Goal: Transaction & Acquisition: Download file/media

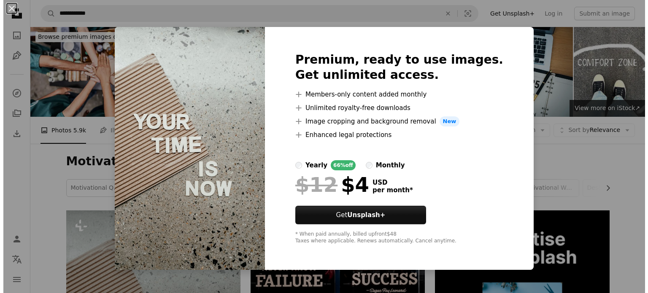
scroll to position [295, 0]
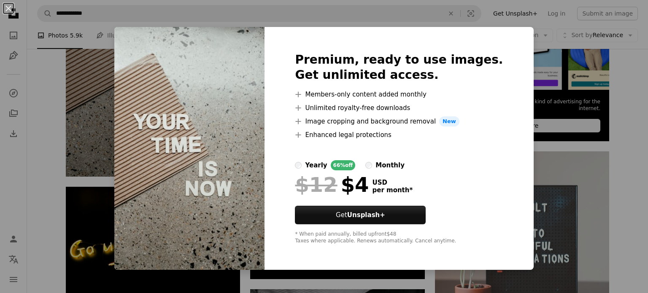
drag, startPoint x: 606, startPoint y: 81, endPoint x: 574, endPoint y: 82, distance: 31.6
click at [606, 81] on div "An X shape Premium, ready to use images. Get unlimited access. A plus sign Memb…" at bounding box center [324, 146] width 648 height 293
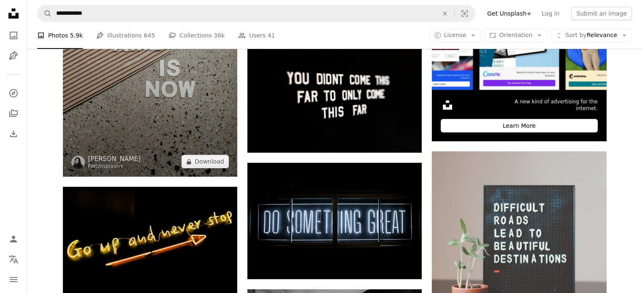
click at [170, 98] on img at bounding box center [150, 46] width 174 height 262
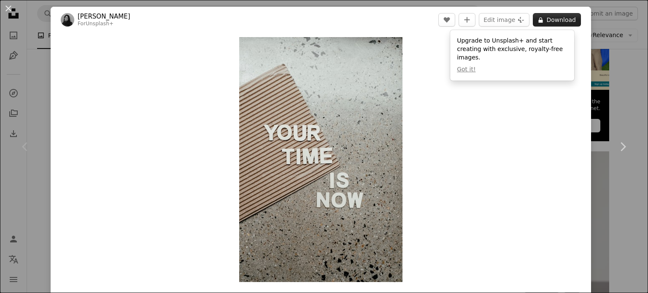
click at [560, 21] on button "A lock Download" at bounding box center [557, 20] width 48 height 14
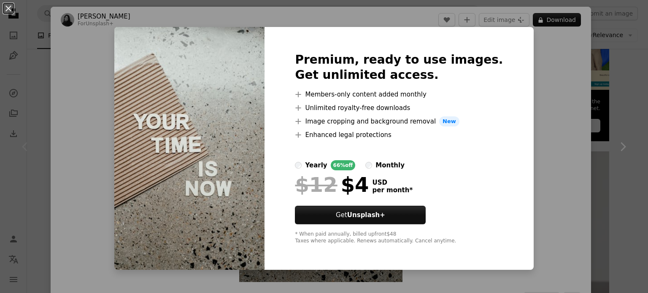
click at [520, 92] on div "An X shape Premium, ready to use images. Get unlimited access. A plus sign Memb…" at bounding box center [324, 146] width 648 height 293
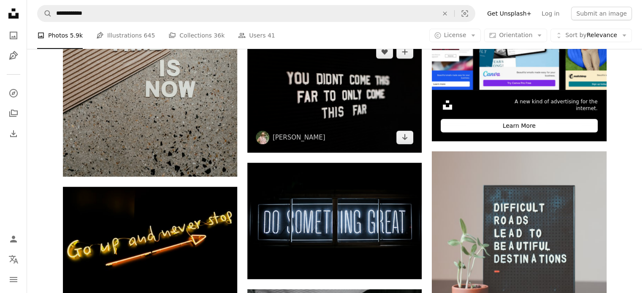
click at [351, 111] on img at bounding box center [334, 95] width 174 height 116
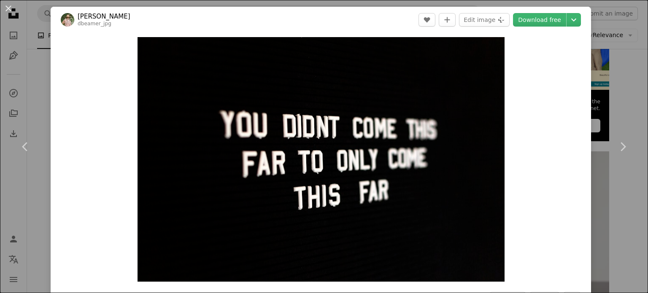
click at [599, 50] on div "An X shape Chevron left Chevron right [PERSON_NAME] dbeamer_jpg A heart A plus …" at bounding box center [324, 146] width 648 height 293
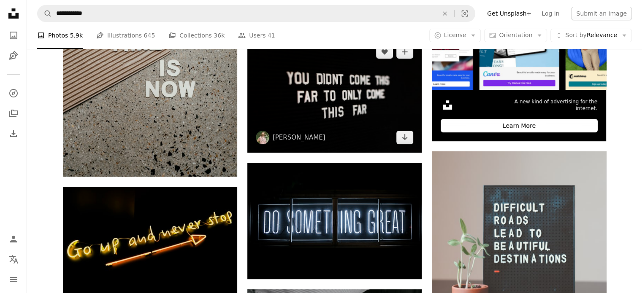
click at [363, 114] on img at bounding box center [334, 95] width 174 height 116
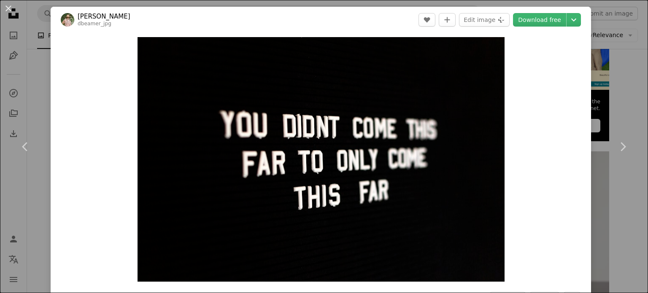
click at [601, 63] on div "An X shape Chevron left Chevron right [PERSON_NAME] dbeamer_jpg A heart A plus …" at bounding box center [324, 146] width 648 height 293
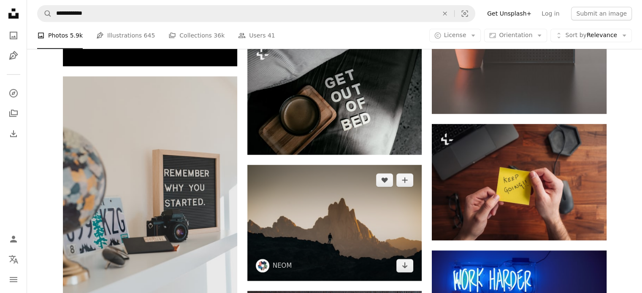
scroll to position [591, 0]
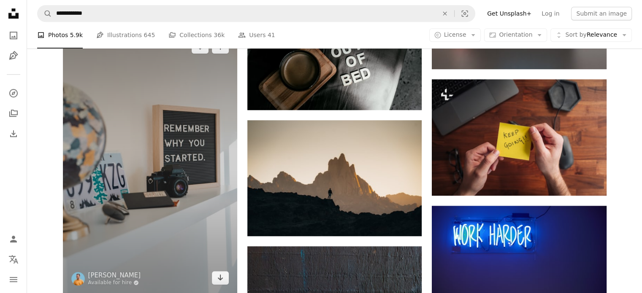
click at [185, 150] on img at bounding box center [150, 163] width 174 height 262
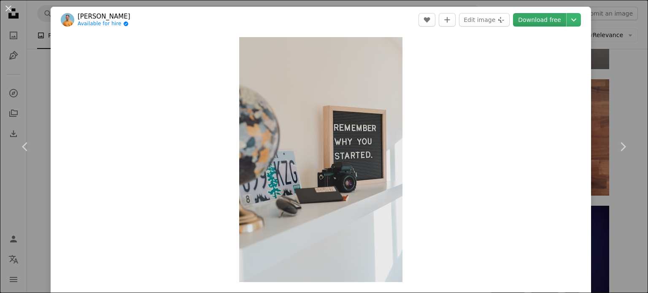
click at [538, 20] on link "Download free" at bounding box center [539, 20] width 53 height 14
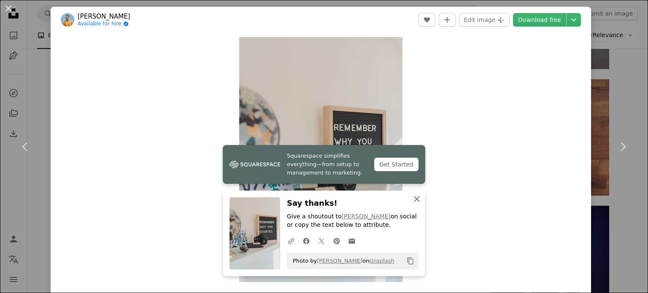
click at [414, 198] on icon "button" at bounding box center [417, 199] width 6 height 6
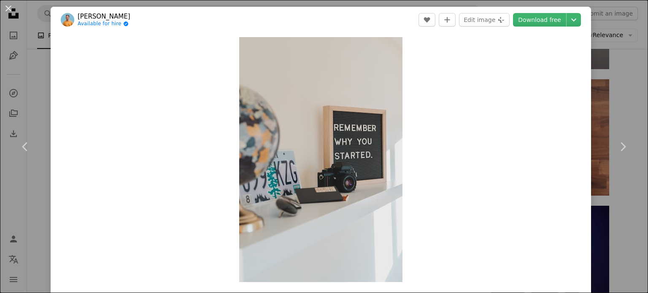
click at [609, 69] on div "An X shape Chevron left Chevron right [PERSON_NAME] Available for hire A checkm…" at bounding box center [324, 146] width 648 height 293
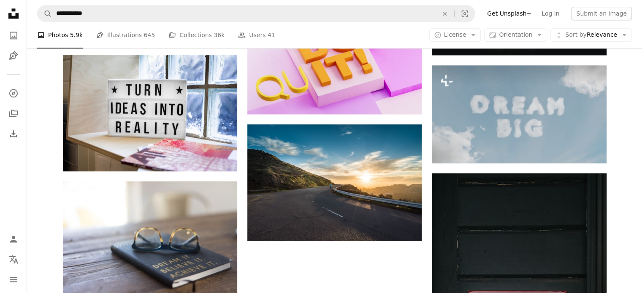
scroll to position [970, 0]
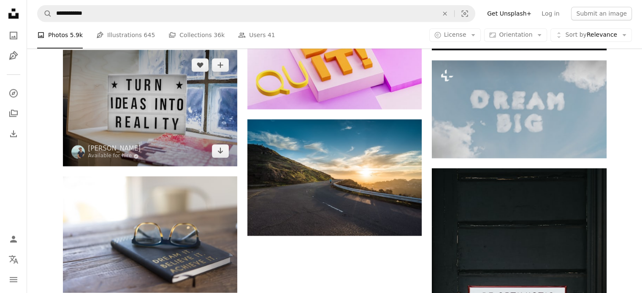
click at [168, 107] on img at bounding box center [150, 108] width 174 height 116
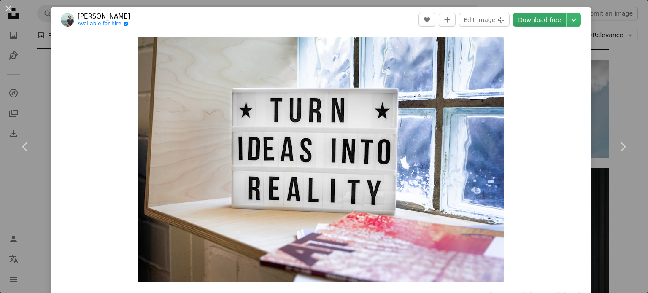
click at [530, 19] on link "Download free" at bounding box center [539, 20] width 53 height 14
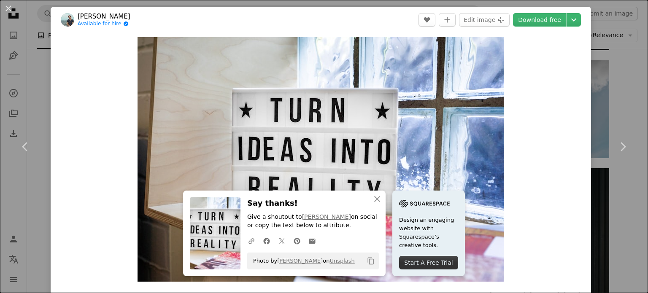
click at [615, 77] on div "An X shape Chevron left Chevron right An X shape Close Say thanks! Give a shout…" at bounding box center [324, 146] width 648 height 293
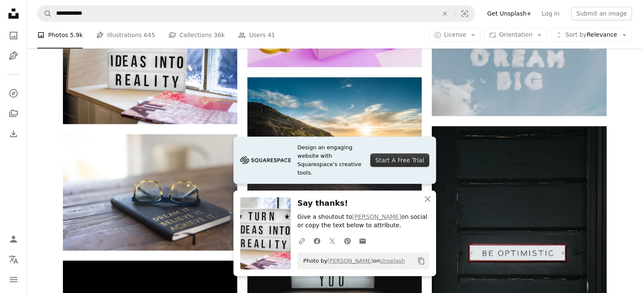
scroll to position [1055, 0]
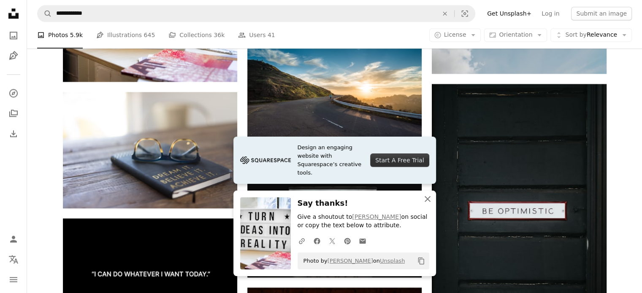
click at [424, 198] on icon "An X shape" at bounding box center [427, 199] width 10 height 10
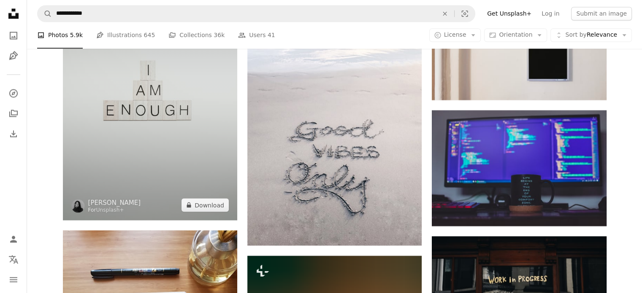
scroll to position [1561, 0]
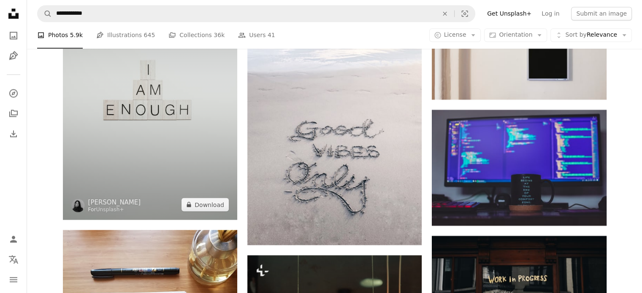
click at [157, 101] on img at bounding box center [150, 89] width 174 height 262
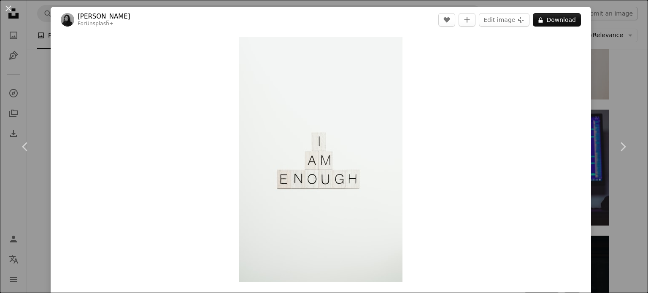
click at [633, 54] on div "An X shape Chevron left Chevron right [PERSON_NAME] For Unsplash+ A heart A plu…" at bounding box center [324, 146] width 648 height 293
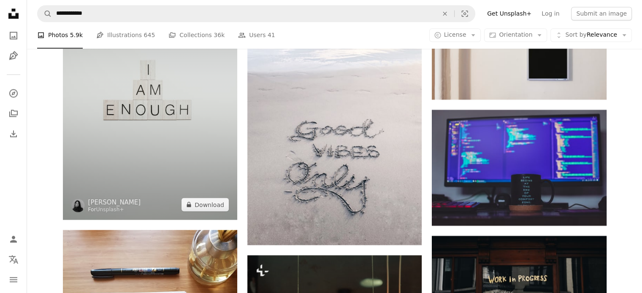
click at [155, 123] on img at bounding box center [150, 89] width 174 height 262
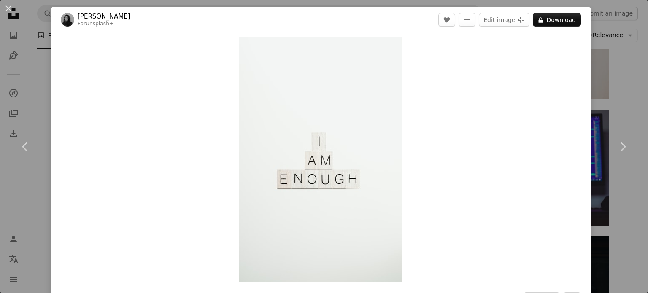
click at [627, 62] on div "An X shape Chevron left Chevron right [PERSON_NAME] For Unsplash+ A heart A plu…" at bounding box center [324, 146] width 648 height 293
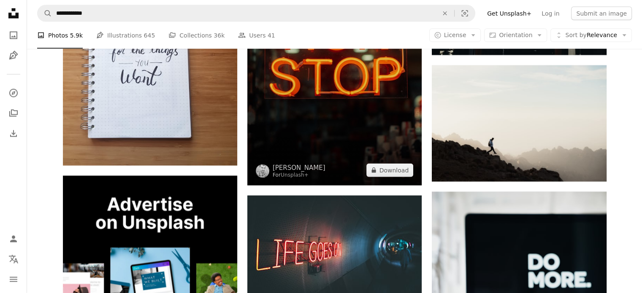
scroll to position [1941, 0]
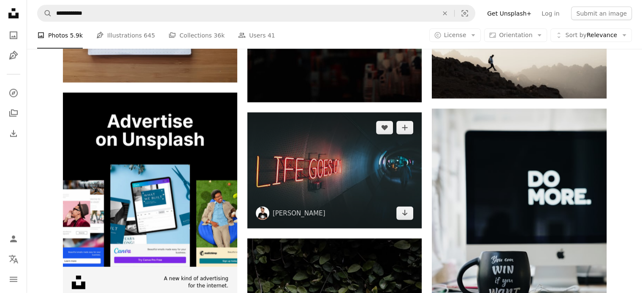
click at [344, 170] on img at bounding box center [334, 171] width 174 height 116
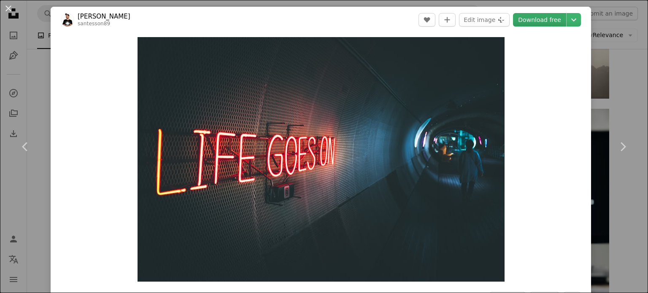
click at [538, 22] on link "Download free" at bounding box center [539, 20] width 53 height 14
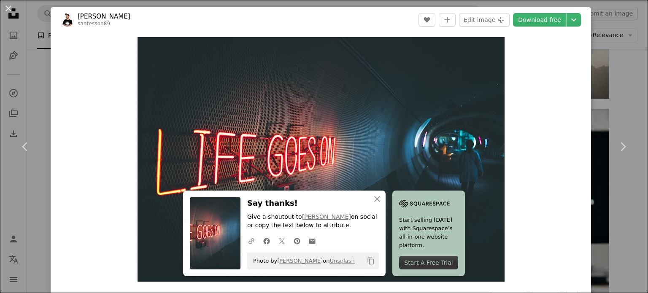
click at [618, 81] on div "An X shape Chevron left Chevron right An X shape Close Say thanks! Give a shout…" at bounding box center [324, 146] width 648 height 293
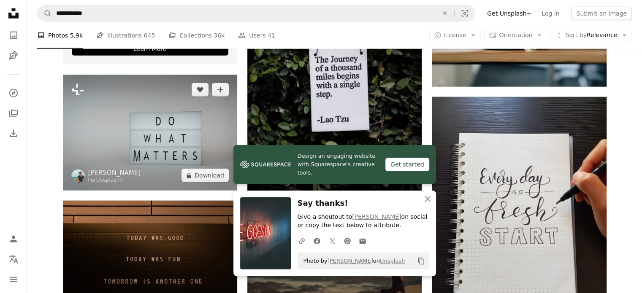
scroll to position [2194, 0]
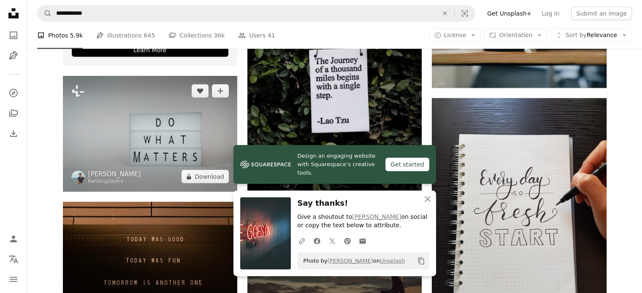
click at [177, 130] on img at bounding box center [150, 134] width 174 height 116
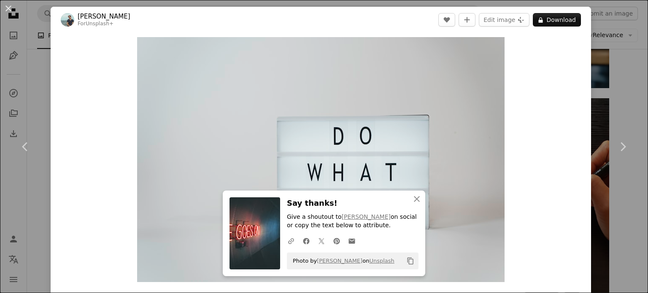
click at [631, 83] on div "An X shape Chevron left Chevron right An X shape Close Say thanks! Give a shout…" at bounding box center [324, 146] width 648 height 293
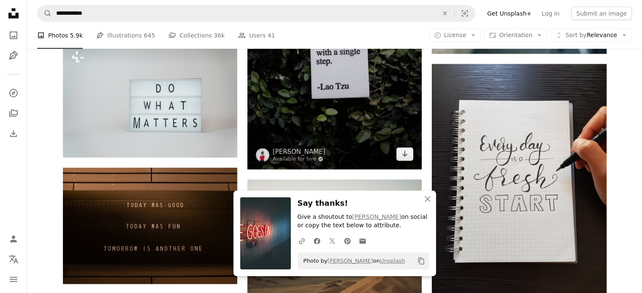
scroll to position [2279, 0]
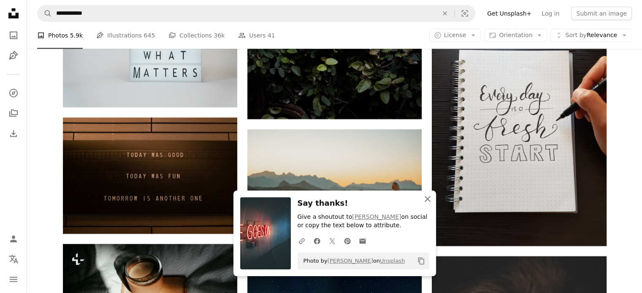
click at [427, 199] on icon "button" at bounding box center [427, 199] width 6 height 6
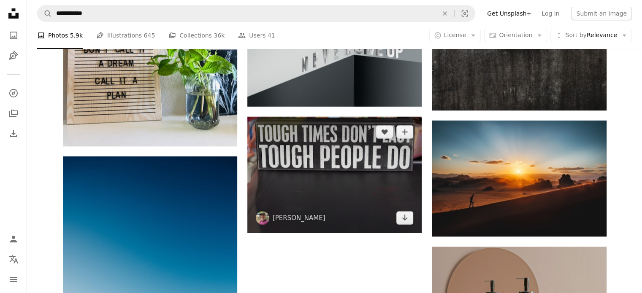
scroll to position [3207, 0]
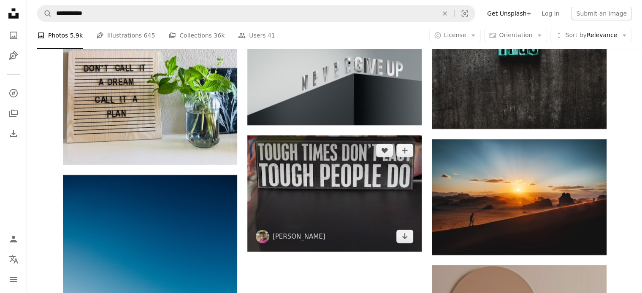
click at [351, 184] on img at bounding box center [334, 193] width 174 height 116
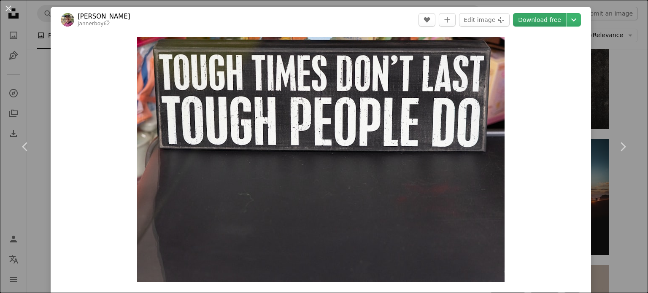
click at [540, 20] on link "Download free" at bounding box center [539, 20] width 53 height 14
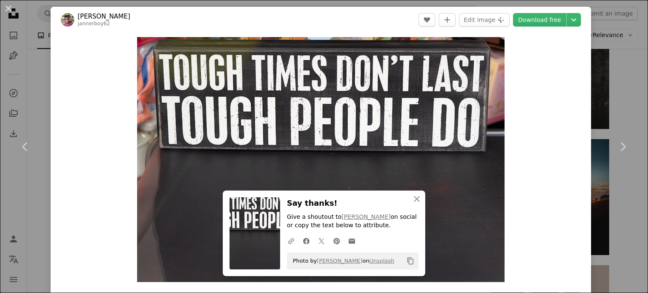
click at [614, 81] on div "An X shape Chevron left Chevron right An X shape Close Say thanks! Give a shout…" at bounding box center [324, 146] width 648 height 293
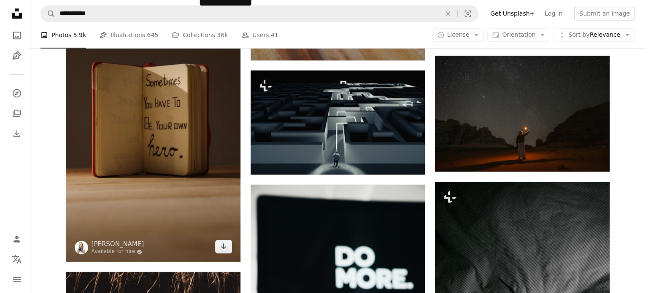
scroll to position [3924, 0]
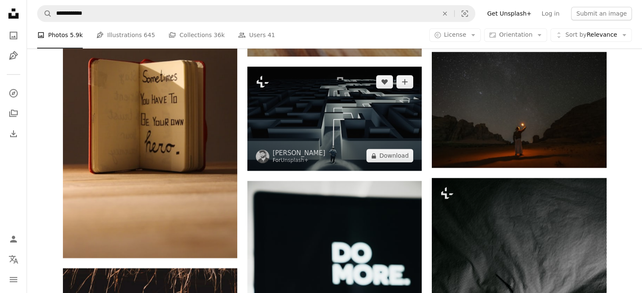
click at [353, 148] on img at bounding box center [334, 119] width 174 height 104
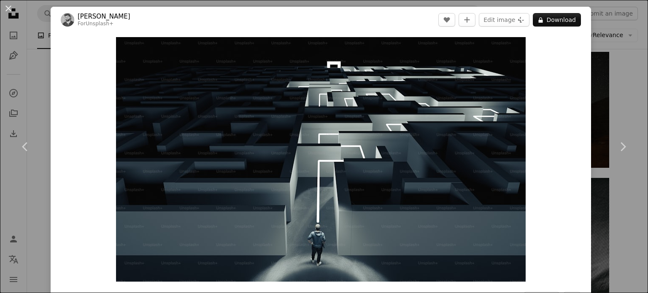
click at [609, 43] on div "An X shape Chevron left Chevron right [PERSON_NAME] For Unsplash+ A heart A plu…" at bounding box center [324, 146] width 648 height 293
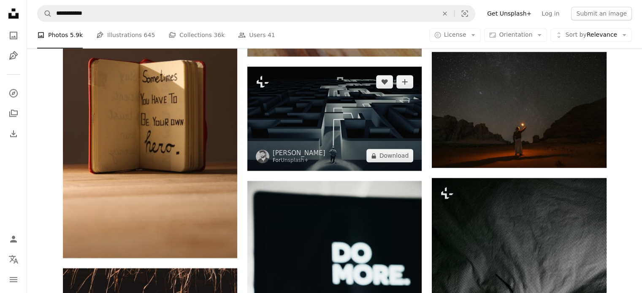
click at [353, 119] on img at bounding box center [334, 119] width 174 height 104
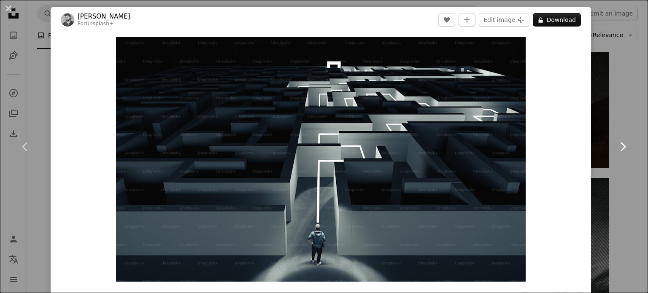
click at [603, 119] on link "Chevron right" at bounding box center [622, 146] width 51 height 81
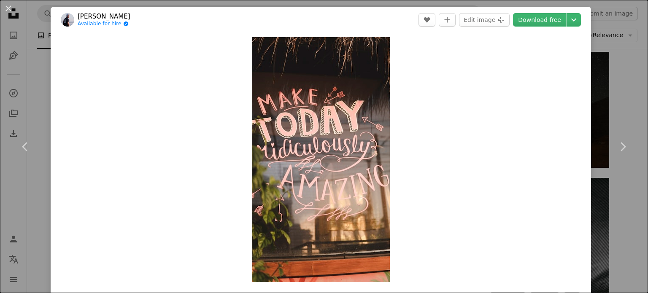
click at [610, 59] on div "An X shape Chevron left Chevron right [PERSON_NAME] Available for hire A checkm…" at bounding box center [324, 146] width 648 height 293
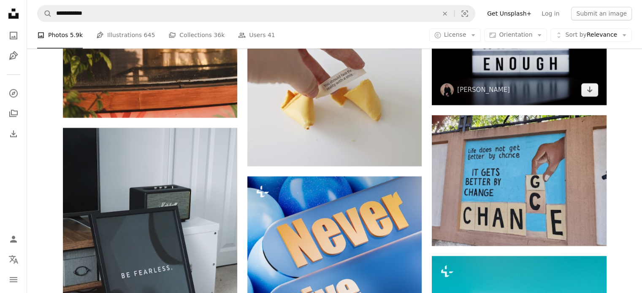
scroll to position [4388, 0]
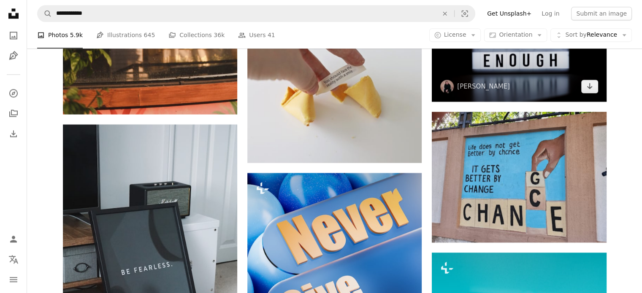
click at [507, 72] on img at bounding box center [519, 44] width 174 height 116
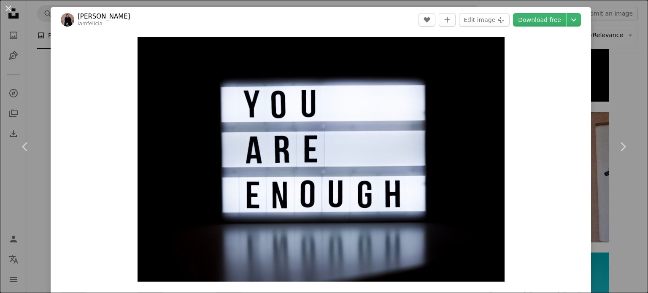
click at [537, 19] on link "Download free" at bounding box center [539, 20] width 53 height 14
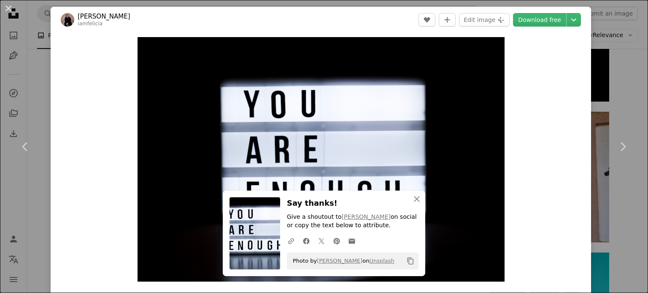
click at [604, 76] on div "An X shape Chevron left Chevron right An X shape Close Say thanks! Give a shout…" at bounding box center [324, 146] width 648 height 293
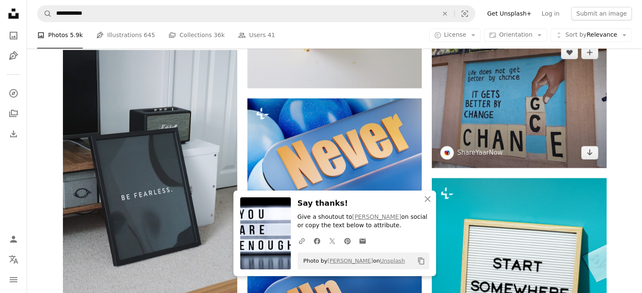
scroll to position [4473, 0]
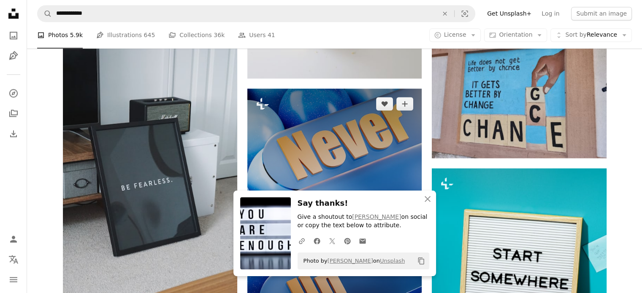
scroll to position [4515, 0]
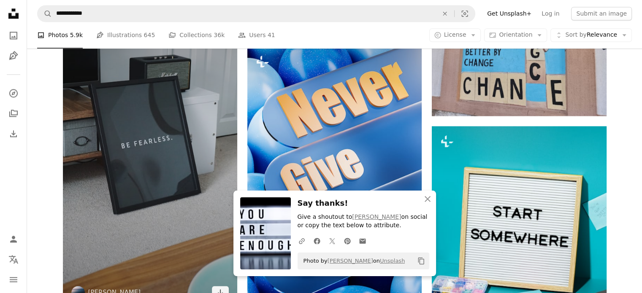
click at [130, 136] on img at bounding box center [150, 153] width 174 height 310
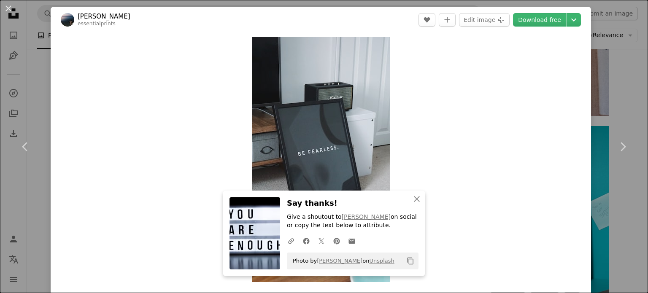
click at [545, 19] on link "Download free" at bounding box center [539, 20] width 53 height 14
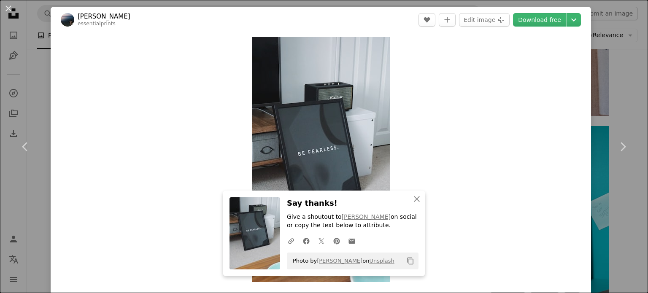
click at [623, 69] on div "An X shape Chevron left Chevron right An X shape Close Say thanks! Give a shout…" at bounding box center [324, 146] width 648 height 293
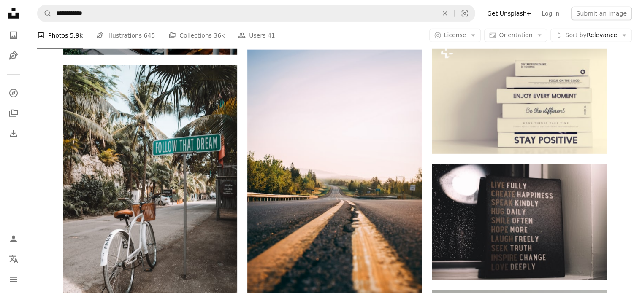
scroll to position [5696, 0]
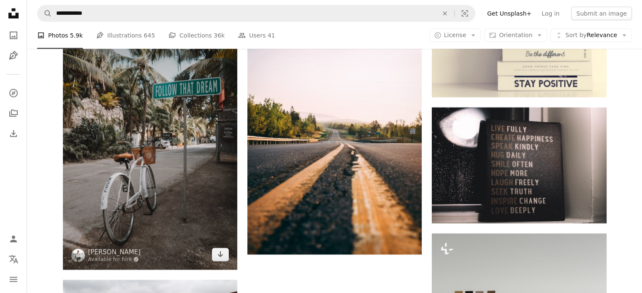
click at [174, 131] on img at bounding box center [150, 139] width 174 height 262
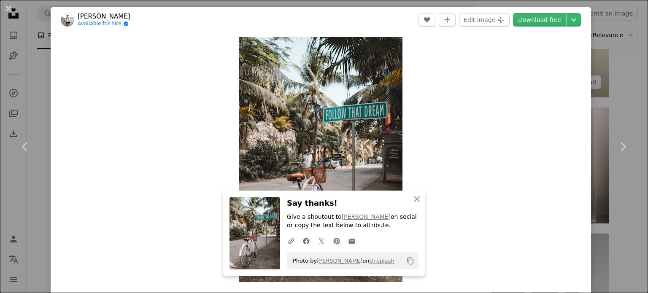
drag, startPoint x: 625, startPoint y: 58, endPoint x: 513, endPoint y: 84, distance: 115.3
click at [625, 58] on div "An X shape Chevron left Chevron right An X shape Close Say thanks! Give a shout…" at bounding box center [324, 146] width 648 height 293
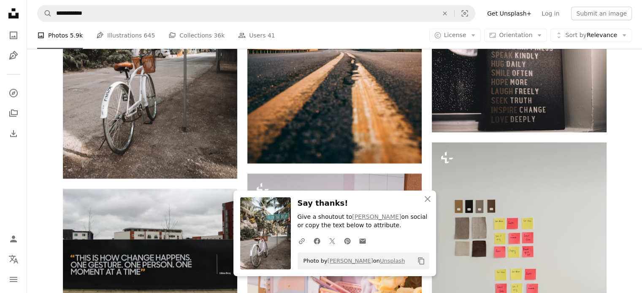
scroll to position [5696, 0]
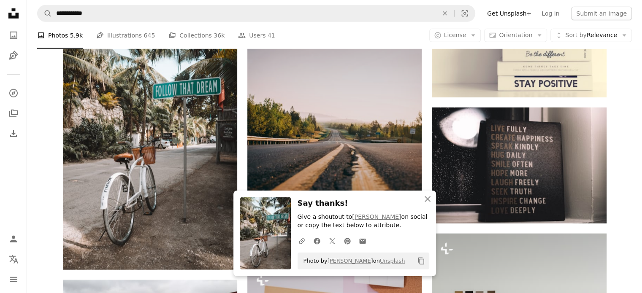
click at [397, 106] on img at bounding box center [334, 124] width 174 height 262
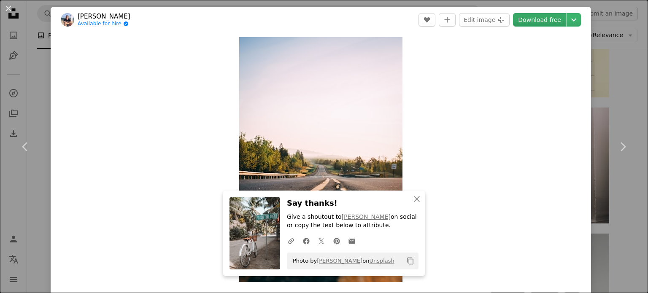
click at [535, 22] on link "Download free" at bounding box center [539, 20] width 53 height 14
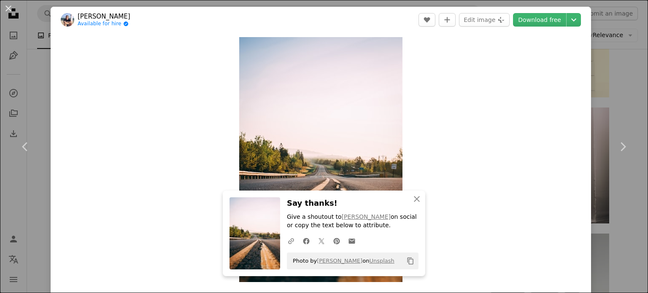
drag, startPoint x: 622, startPoint y: 65, endPoint x: 543, endPoint y: 103, distance: 87.8
click at [622, 65] on div "An X shape Chevron left Chevron right An X shape Close Say thanks! Give a shout…" at bounding box center [324, 146] width 648 height 293
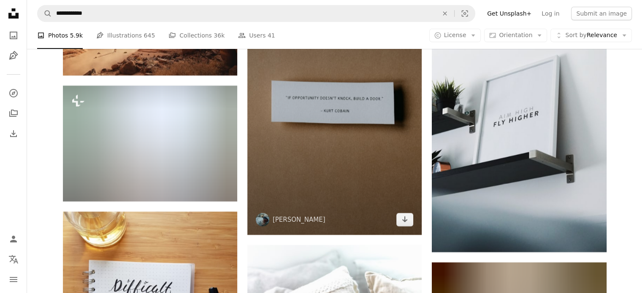
scroll to position [6372, 0]
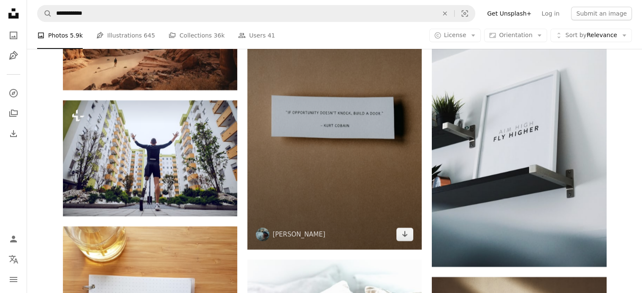
click at [357, 120] on img at bounding box center [334, 119] width 174 height 262
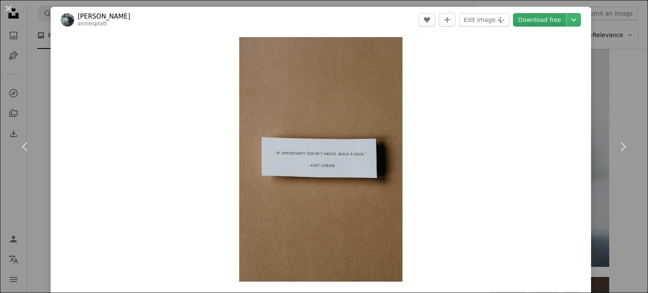
click at [535, 16] on link "Download free" at bounding box center [539, 20] width 53 height 14
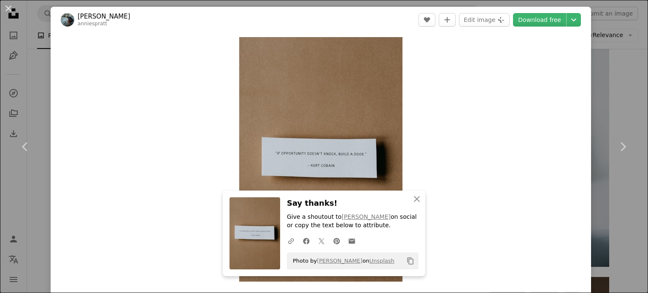
click at [616, 77] on div "An X shape Chevron left Chevron right An X shape Close Say thanks! Give a shout…" at bounding box center [324, 146] width 648 height 293
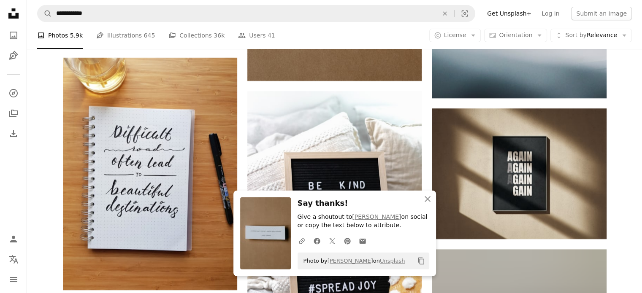
scroll to position [6414, 0]
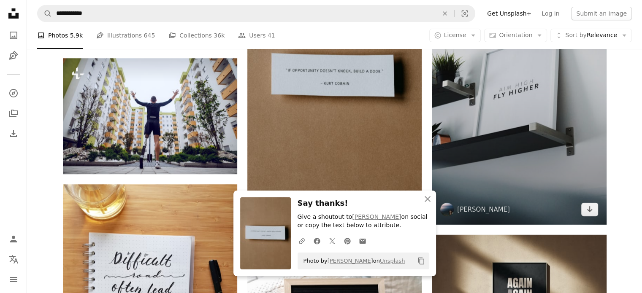
click at [537, 95] on img at bounding box center [519, 70] width 174 height 310
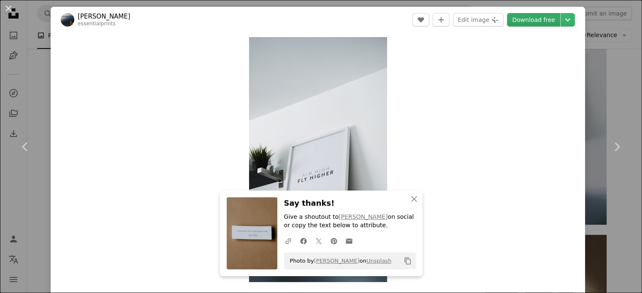
click at [536, 22] on link "Download free" at bounding box center [533, 20] width 53 height 14
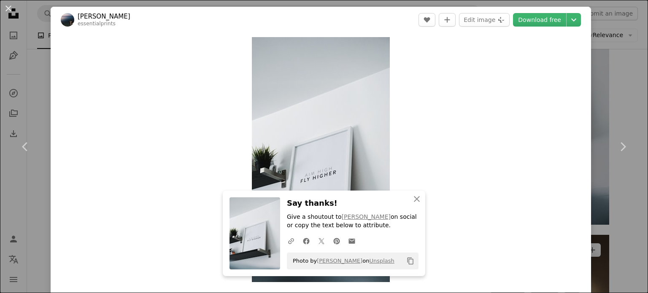
drag, startPoint x: 608, startPoint y: 218, endPoint x: 451, endPoint y: 238, distance: 157.4
click at [608, 218] on div "An X shape Chevron left Chevron right An X shape Close Say thanks! Give a shout…" at bounding box center [324, 146] width 648 height 293
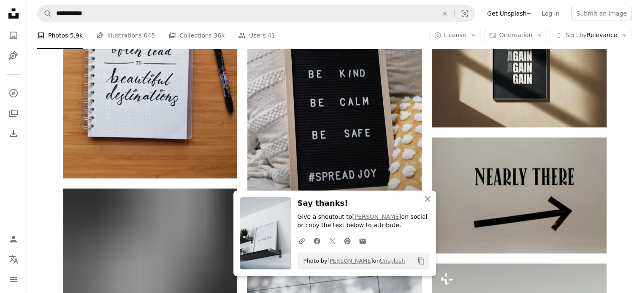
scroll to position [6667, 0]
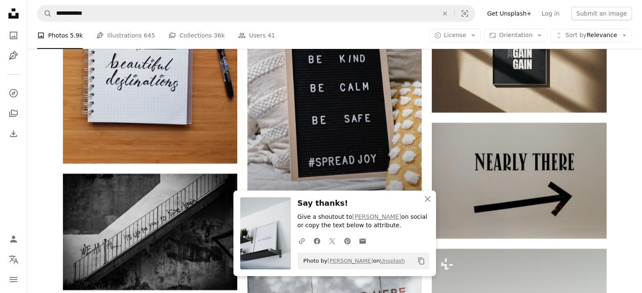
click at [336, 137] on img at bounding box center [334, 96] width 174 height 262
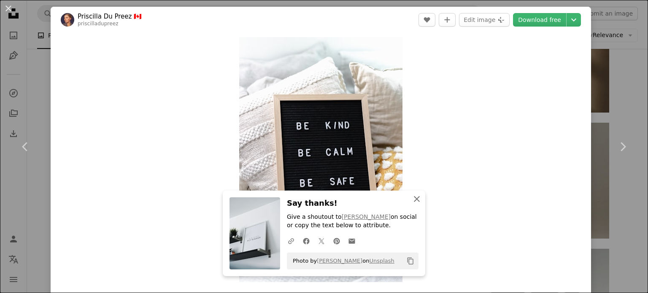
click at [412, 200] on icon "An X shape" at bounding box center [417, 199] width 10 height 10
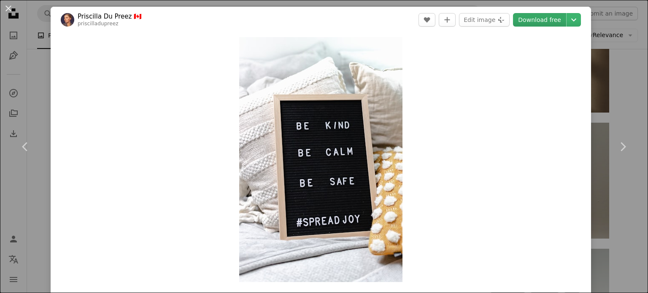
click at [527, 22] on link "Download free" at bounding box center [539, 20] width 53 height 14
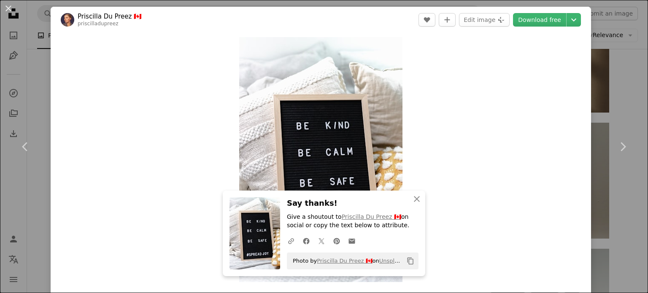
click at [608, 69] on div "An X shape Chevron left Chevron right An X shape Close Say thanks! Give a shout…" at bounding box center [324, 146] width 648 height 293
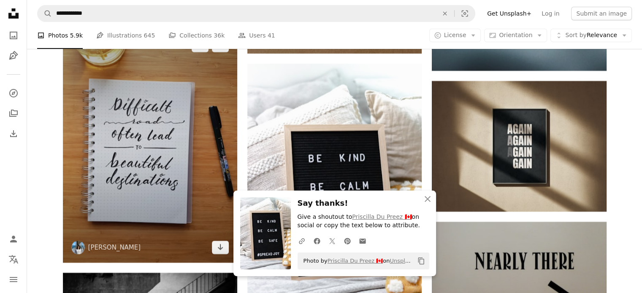
scroll to position [6582, 0]
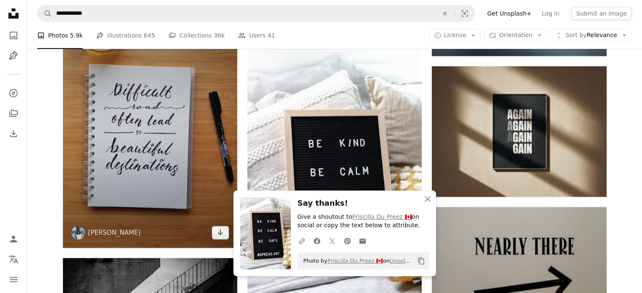
click at [143, 160] on img at bounding box center [150, 132] width 174 height 232
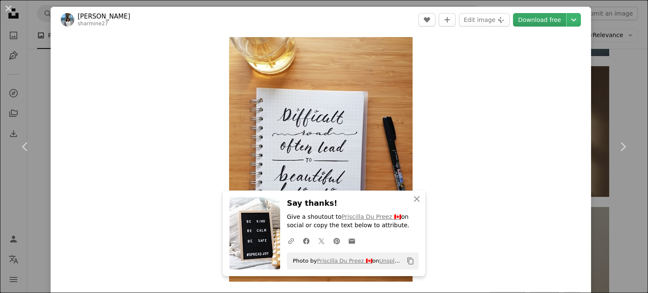
click at [543, 23] on link "Download free" at bounding box center [539, 20] width 53 height 14
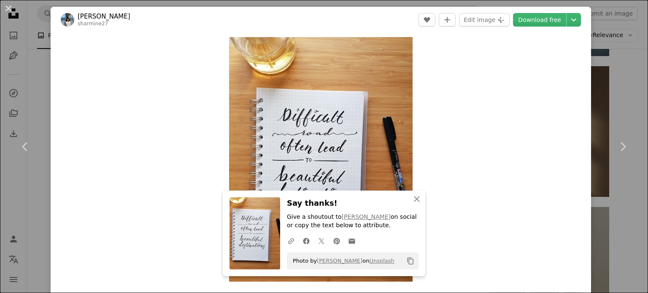
drag, startPoint x: 614, startPoint y: 70, endPoint x: 381, endPoint y: 170, distance: 252.5
click at [614, 70] on div "An X shape Chevron left Chevron right An X shape Close Say thanks! Give a shout…" at bounding box center [324, 146] width 648 height 293
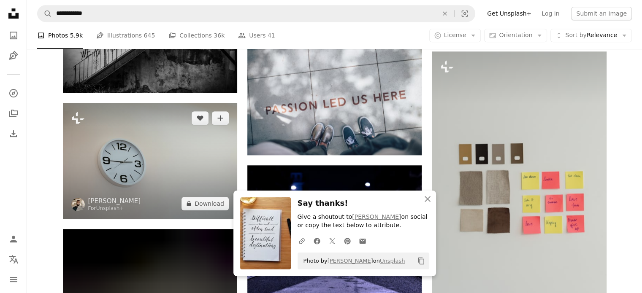
scroll to position [6878, 0]
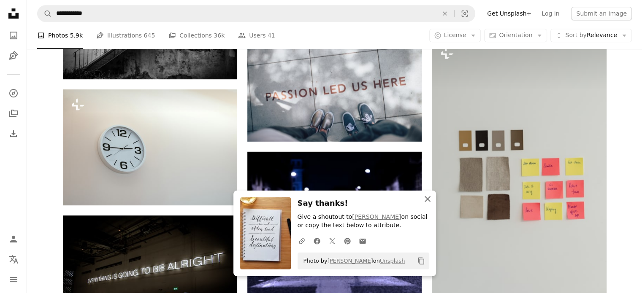
click at [428, 199] on icon "An X shape" at bounding box center [427, 199] width 10 height 10
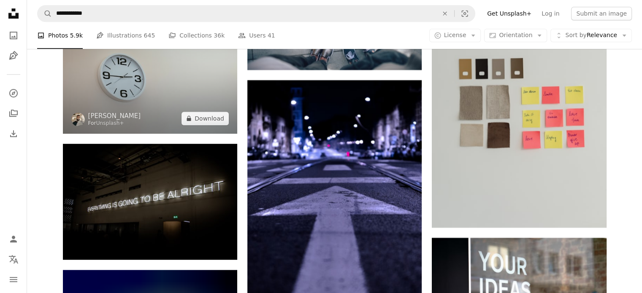
scroll to position [6962, 0]
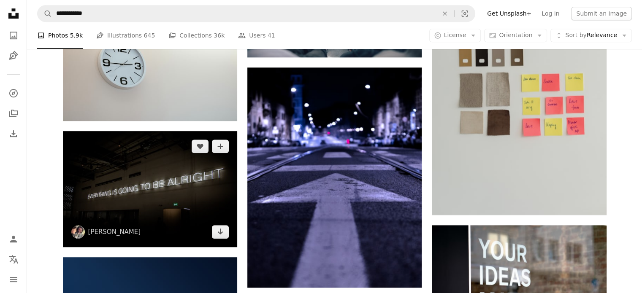
click at [132, 191] on img at bounding box center [150, 189] width 174 height 116
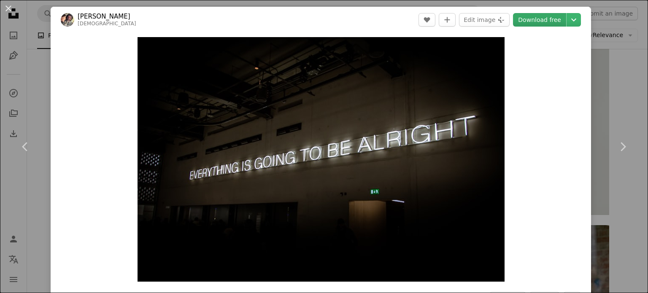
click at [535, 18] on link "Download free" at bounding box center [539, 20] width 53 height 14
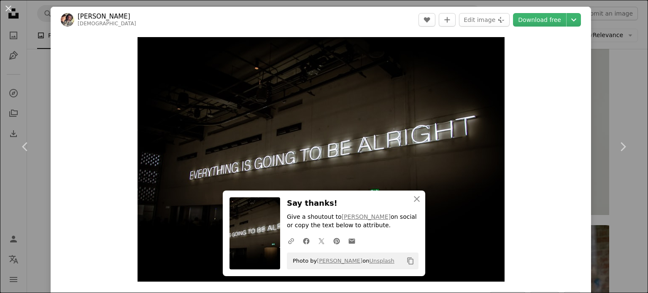
click at [625, 61] on div "An X shape Chevron left Chevron right An X shape Close Say thanks! Give a shout…" at bounding box center [324, 146] width 648 height 293
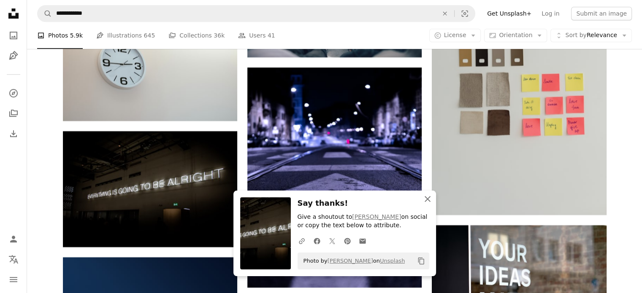
click at [429, 197] on icon "button" at bounding box center [427, 199] width 6 height 6
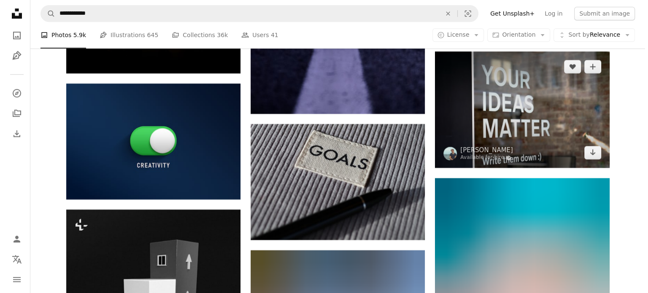
scroll to position [7131, 0]
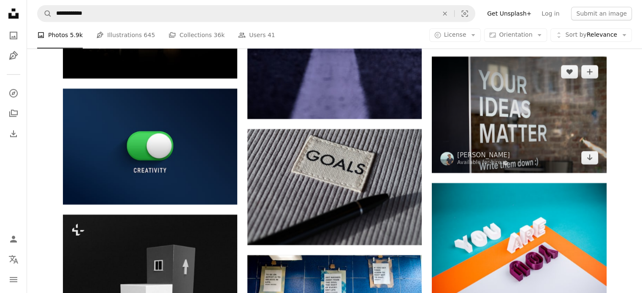
click at [489, 124] on img at bounding box center [519, 115] width 174 height 116
